Goal: Task Accomplishment & Management: Manage account settings

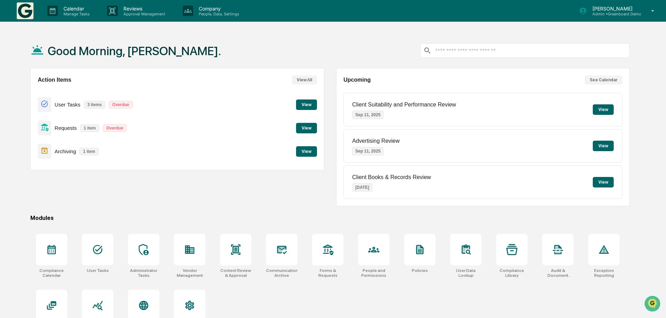
click at [614, 14] on p "Admin • Greenboard Demo" at bounding box center [614, 14] width 54 height 5
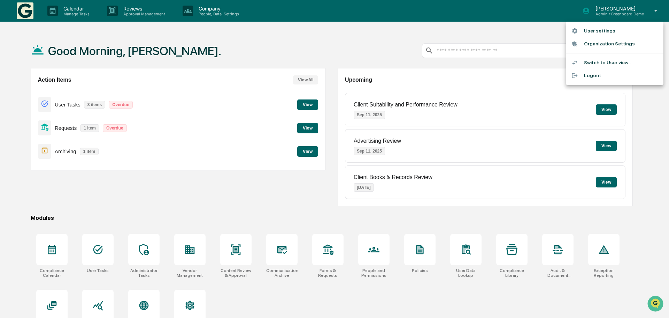
click at [602, 54] on ul "User settings Organization Settings Switch to User view... Logout" at bounding box center [615, 53] width 98 height 63
click at [602, 60] on li "Switch to User view..." at bounding box center [615, 62] width 98 height 13
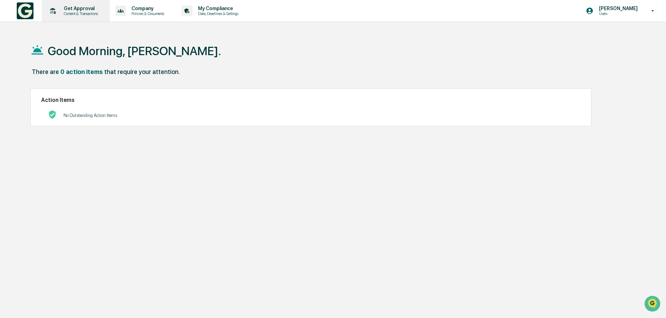
click at [79, 12] on p "Content & Transactions" at bounding box center [79, 13] width 43 height 5
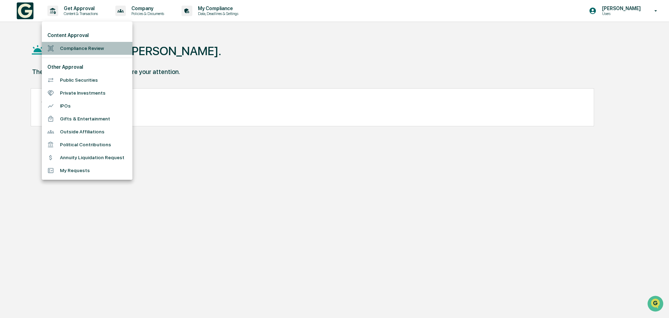
click at [73, 49] on li "Compliance Review" at bounding box center [87, 48] width 91 height 13
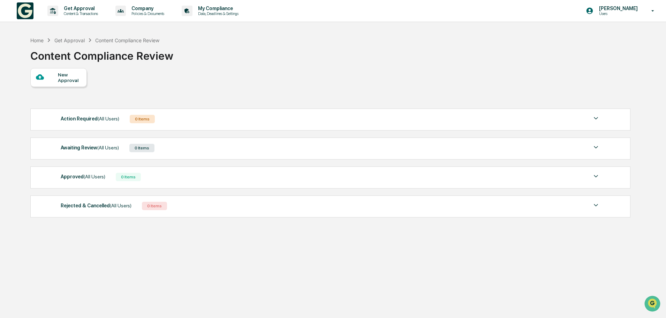
click at [65, 83] on div "New Approval" at bounding box center [69, 77] width 23 height 11
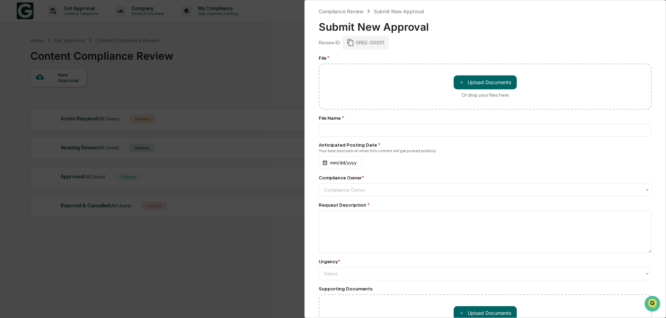
scroll to position [56, 0]
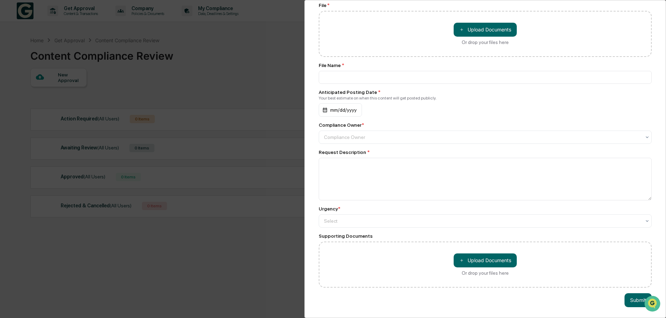
click at [267, 270] on div "Compliance Review Submit New Approval Submit New Approval Review ID: GREE-00001…" at bounding box center [333, 159] width 666 height 318
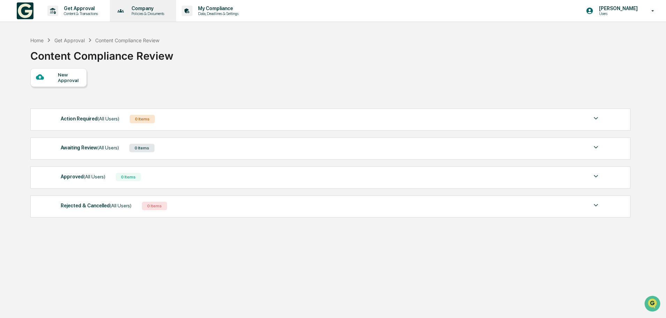
click at [152, 15] on p "Policies & Documents" at bounding box center [147, 13] width 42 height 5
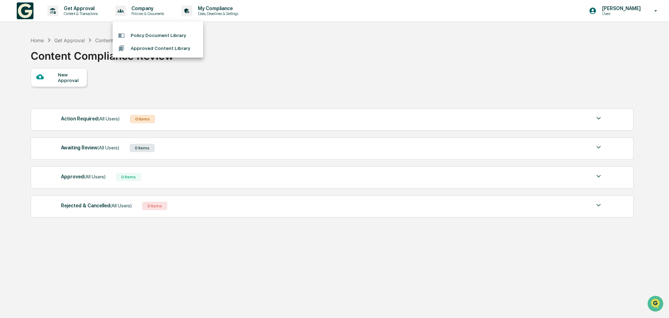
click at [225, 13] on div at bounding box center [334, 159] width 669 height 318
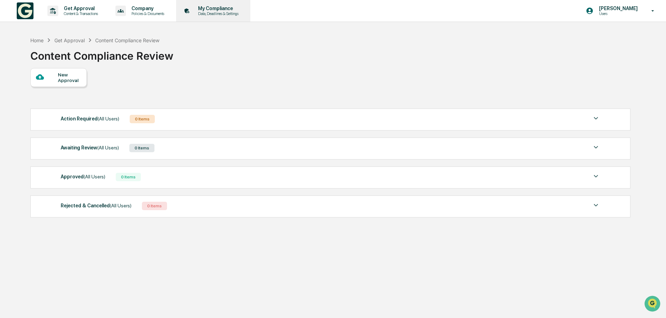
click at [224, 10] on p "My Compliance" at bounding box center [217, 9] width 50 height 6
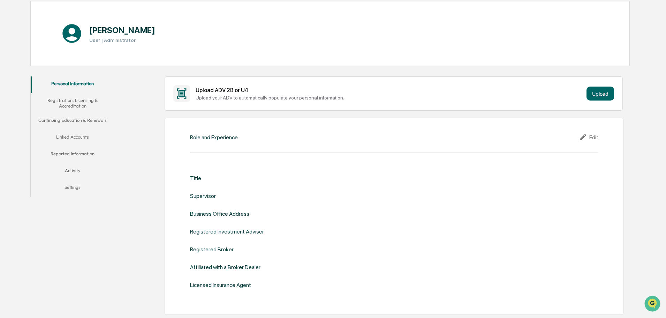
scroll to position [70, 0]
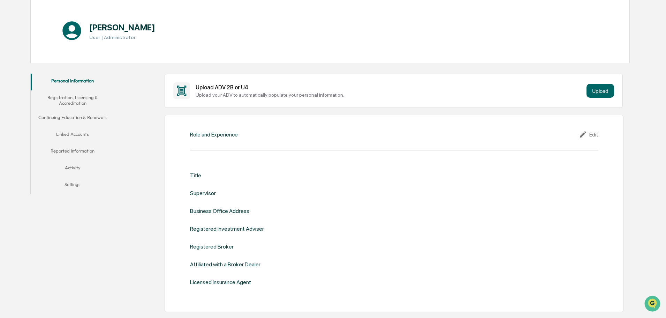
click at [74, 101] on button "Registration, Licensing & Accreditation" at bounding box center [73, 100] width 84 height 20
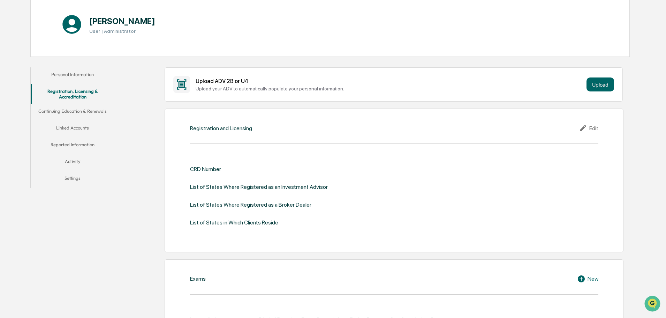
scroll to position [70, 0]
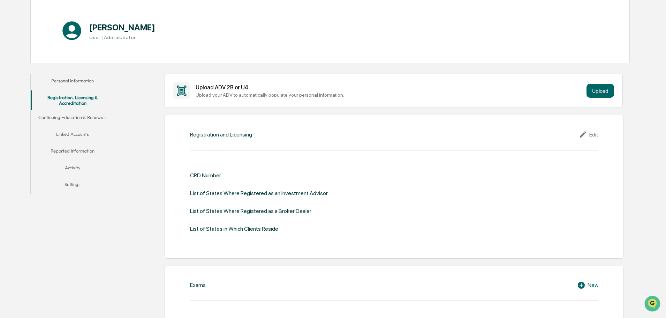
click at [85, 121] on button "Continuing Education & Renewals" at bounding box center [73, 118] width 84 height 17
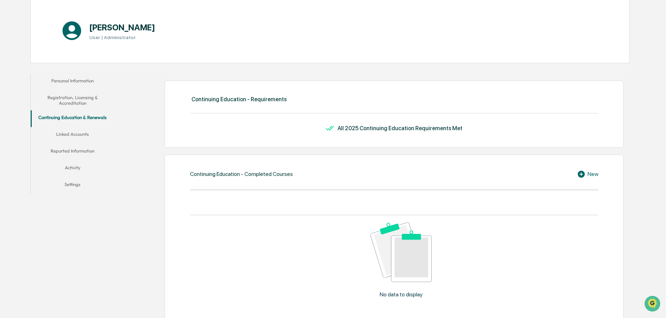
click at [71, 169] on button "Activity" at bounding box center [73, 168] width 84 height 17
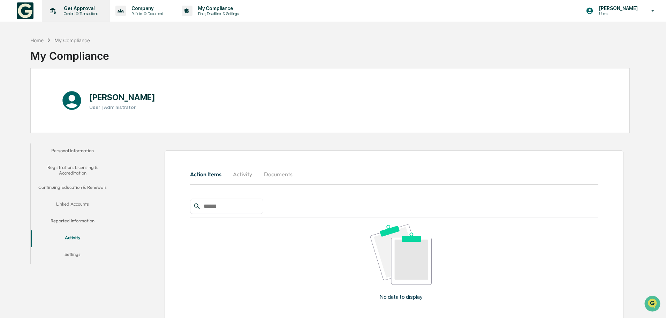
click at [78, 12] on p "Content & Transactions" at bounding box center [79, 13] width 43 height 5
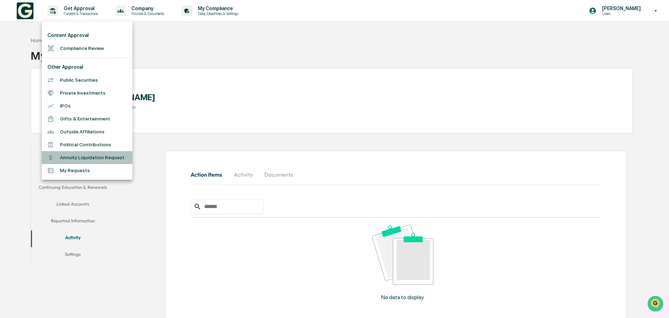
click at [83, 160] on li "Annuity Liquidation Request" at bounding box center [87, 157] width 91 height 13
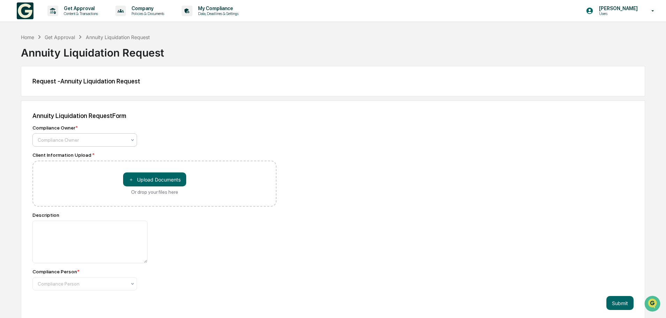
click at [80, 137] on div at bounding box center [82, 139] width 89 height 7
click at [226, 138] on div "Compliance Owner * Compliance Owner" at bounding box center [154, 136] width 244 height 22
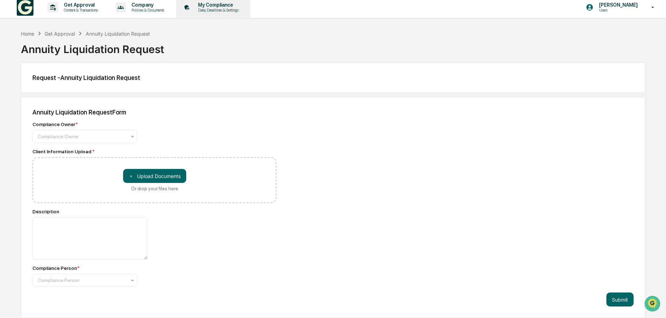
click at [212, 4] on p "My Compliance" at bounding box center [217, 5] width 50 height 6
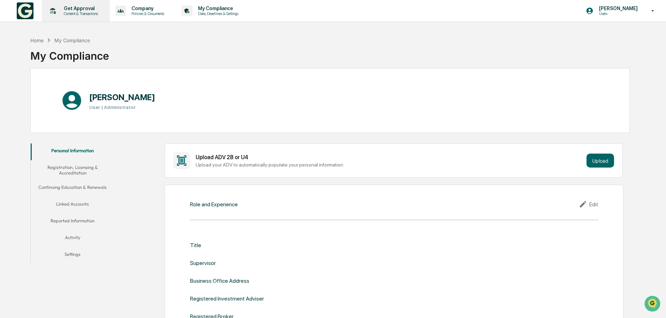
click at [84, 7] on p "Get Approval" at bounding box center [79, 9] width 43 height 6
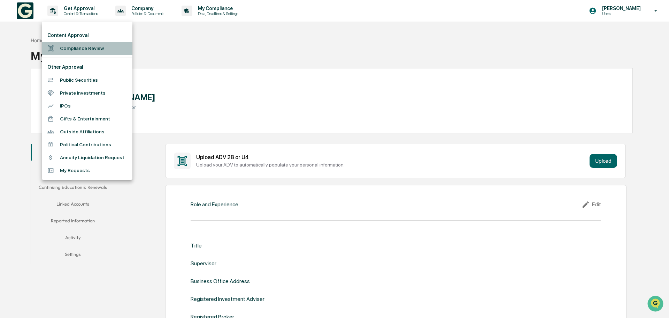
click at [80, 47] on li "Compliance Review" at bounding box center [87, 48] width 91 height 13
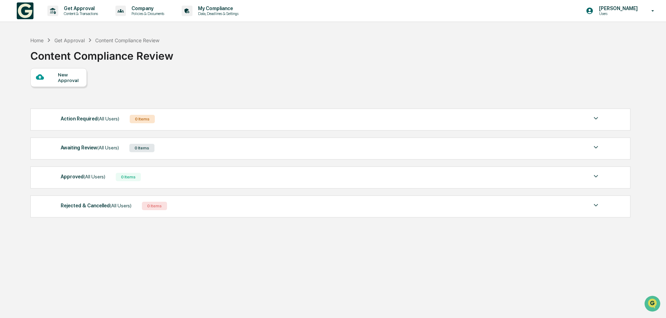
click at [614, 13] on p "Users" at bounding box center [617, 13] width 48 height 5
click at [608, 35] on li "Switch to Admin view..." at bounding box center [615, 35] width 98 height 13
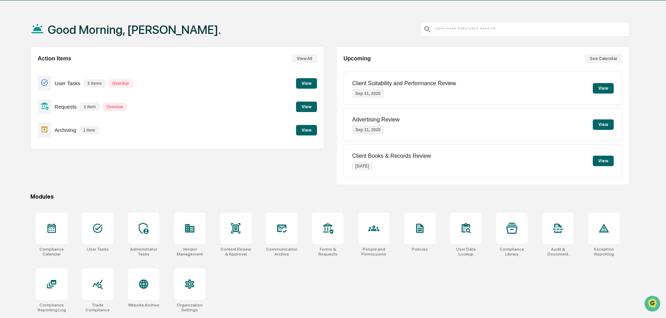
scroll to position [33, 0]
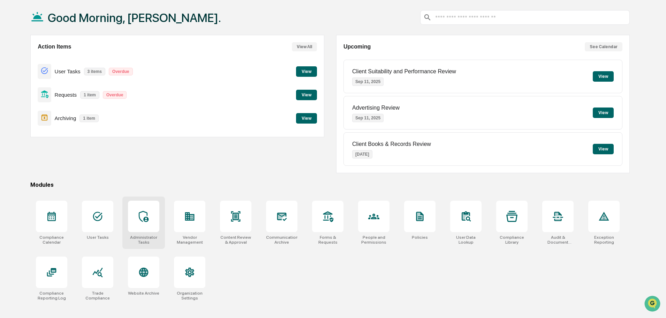
click at [141, 216] on icon at bounding box center [143, 216] width 11 height 11
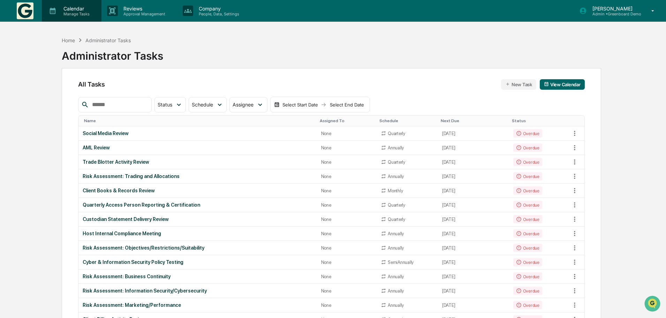
click at [74, 10] on p "Calendar" at bounding box center [75, 9] width 35 height 6
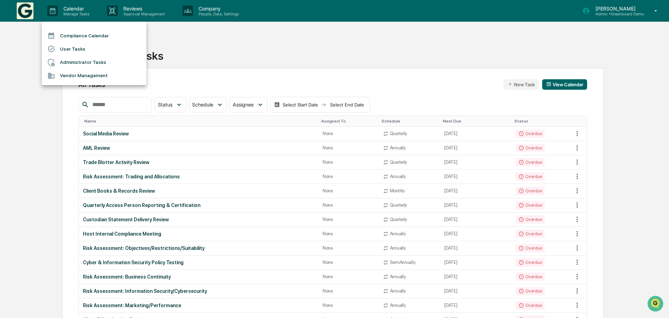
click at [78, 37] on li "Compliance Calendar" at bounding box center [94, 35] width 105 height 13
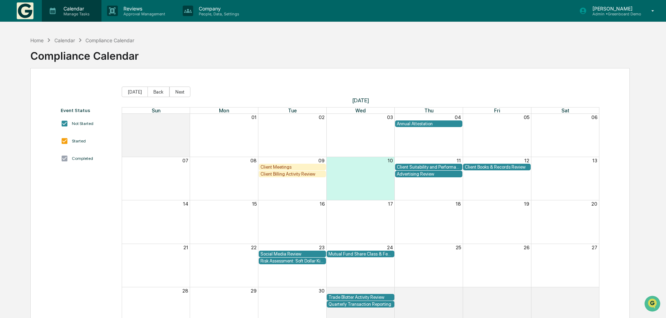
click at [69, 17] on div "Calendar Manage Tasks" at bounding box center [72, 11] width 60 height 22
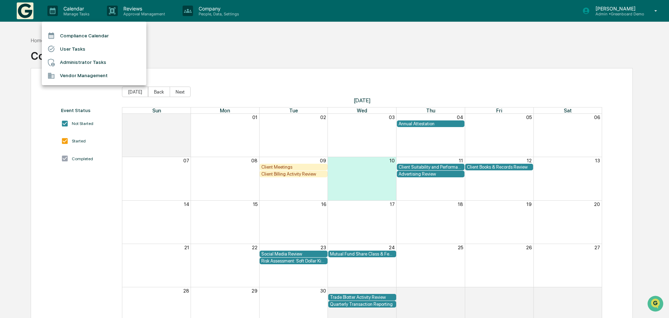
click at [25, 13] on div at bounding box center [334, 159] width 669 height 318
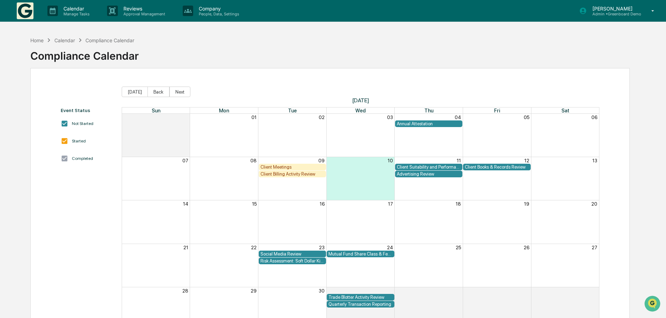
click at [25, 13] on img at bounding box center [25, 10] width 17 height 17
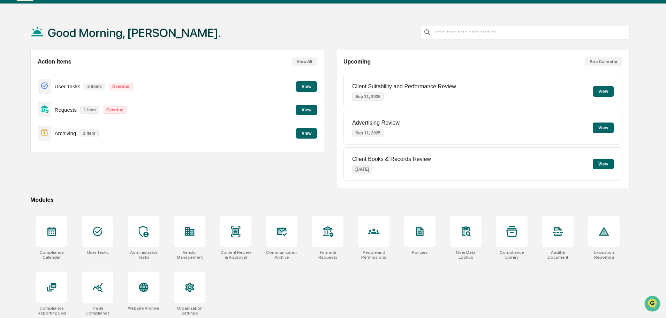
scroll to position [33, 0]
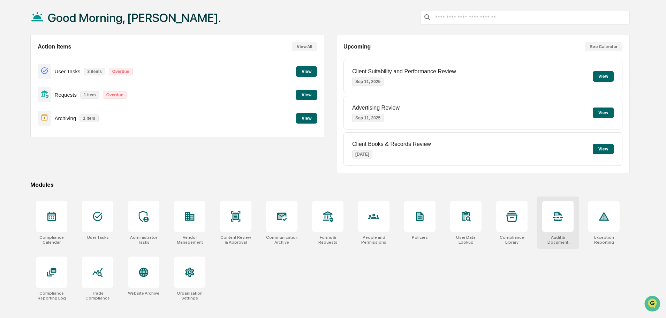
click at [560, 216] on icon at bounding box center [557, 216] width 11 height 11
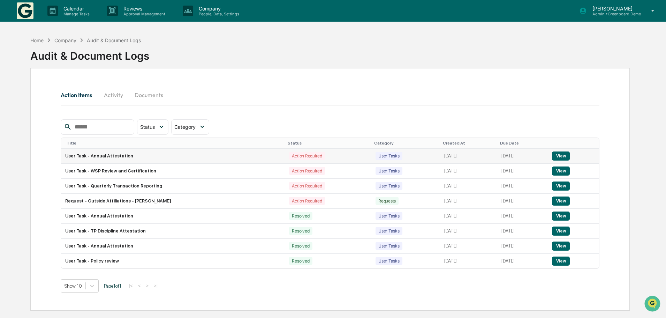
click at [561, 159] on button "View" at bounding box center [561, 155] width 18 height 9
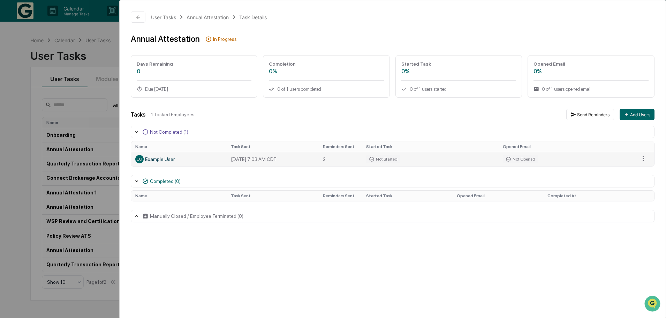
click at [160, 158] on div "EU Example User" at bounding box center [178, 159] width 87 height 8
click at [136, 17] on icon at bounding box center [138, 17] width 6 height 6
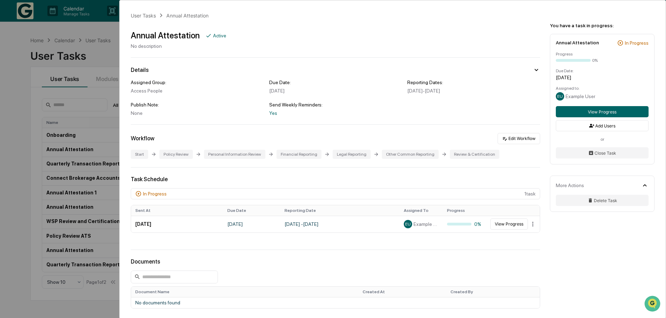
click at [22, 38] on div "User Tasks Annual Attestation Annual Attestation Active No description Details …" at bounding box center [333, 159] width 666 height 318
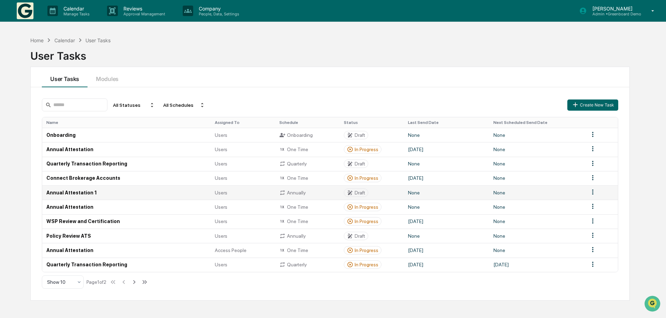
scroll to position [33, 0]
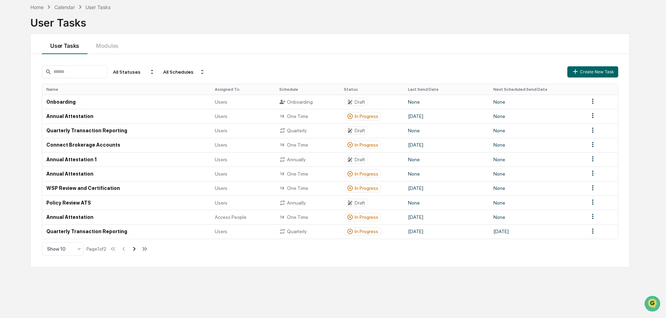
click at [136, 250] on icon at bounding box center [134, 249] width 2 height 4
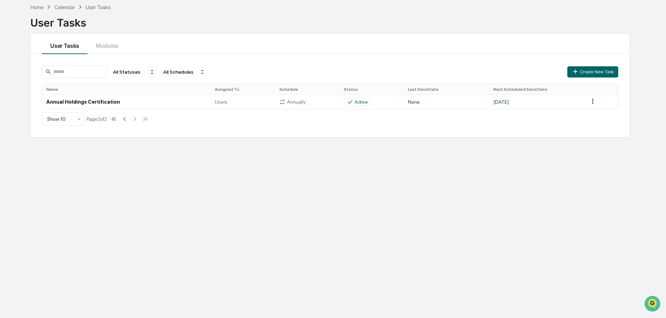
scroll to position [0, 0]
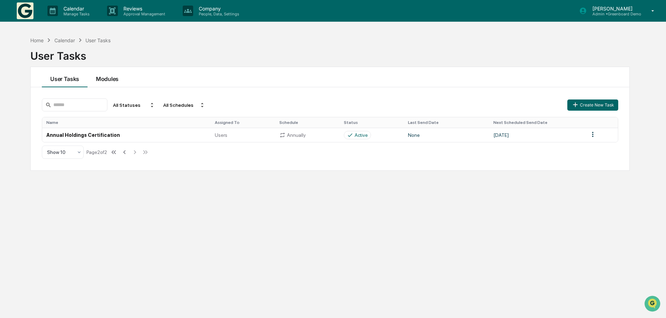
click at [106, 80] on button "Modules" at bounding box center [107, 77] width 39 height 20
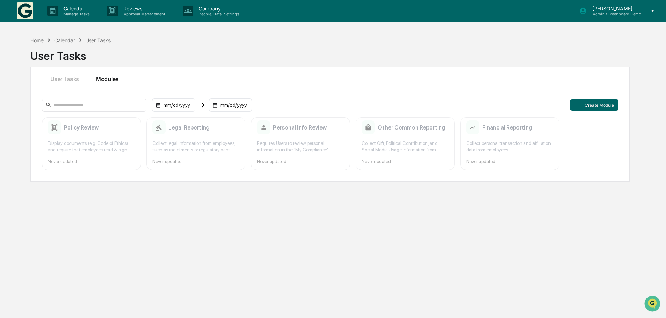
click at [26, 14] on img at bounding box center [25, 10] width 17 height 17
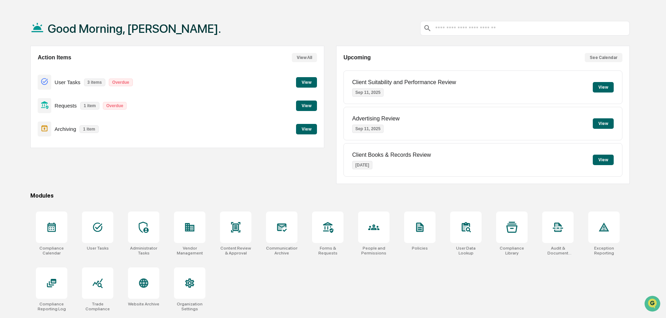
scroll to position [33, 0]
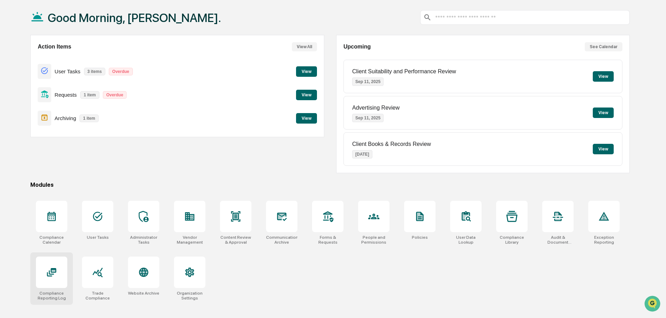
click at [52, 274] on icon at bounding box center [51, 272] width 5 height 4
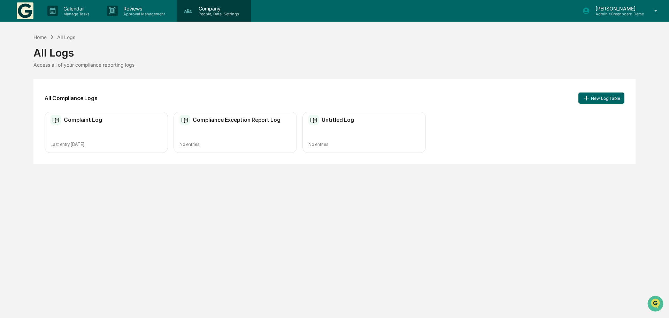
click at [211, 6] on p "Company" at bounding box center [218, 9] width 50 height 6
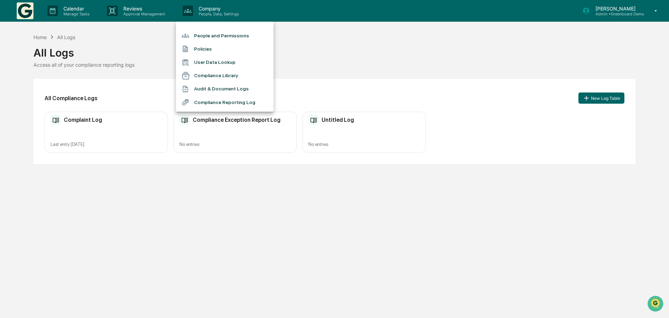
click at [213, 90] on li "Audit & Document Logs" at bounding box center [225, 88] width 98 height 13
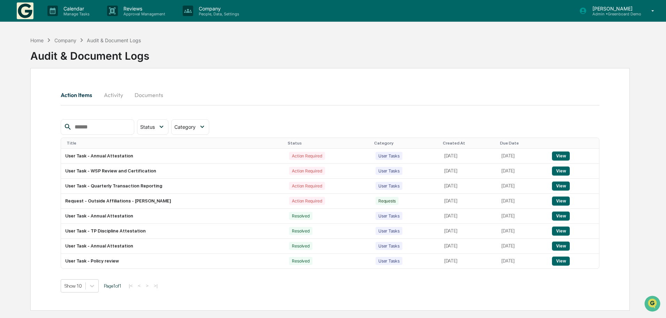
click at [122, 130] on input "text" at bounding box center [101, 126] width 59 height 9
